Goal: Information Seeking & Learning: Learn about a topic

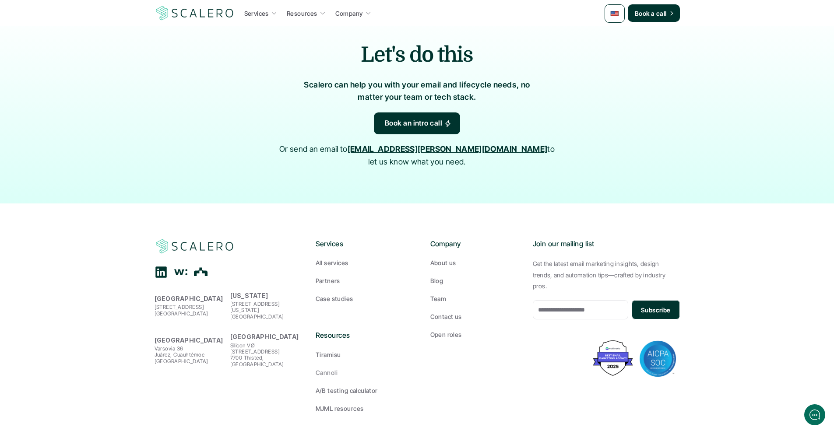
scroll to position [1348, 0]
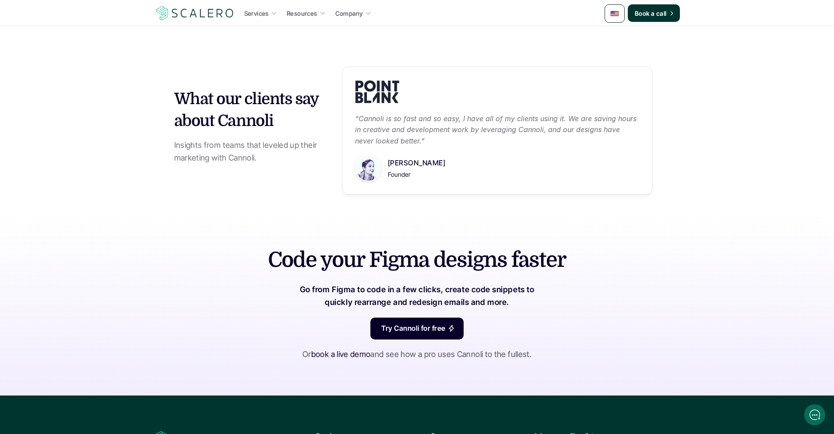
scroll to position [816, 0]
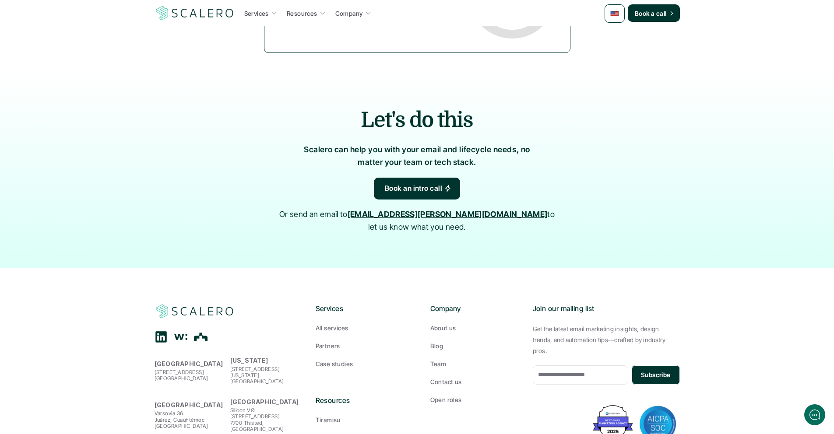
scroll to position [421, 0]
